Goal: Book appointment/travel/reservation

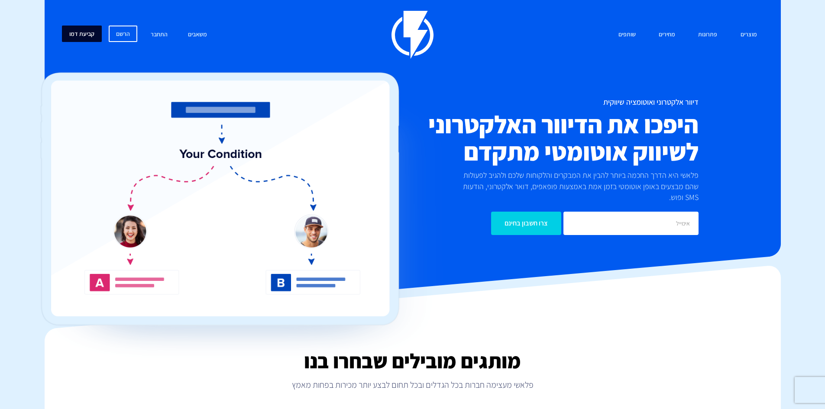
click at [82, 36] on link "קביעת דמו" at bounding box center [82, 34] width 40 height 16
click at [152, 37] on link "התחבר" at bounding box center [159, 35] width 30 height 19
